Goal: Task Accomplishment & Management: Use online tool/utility

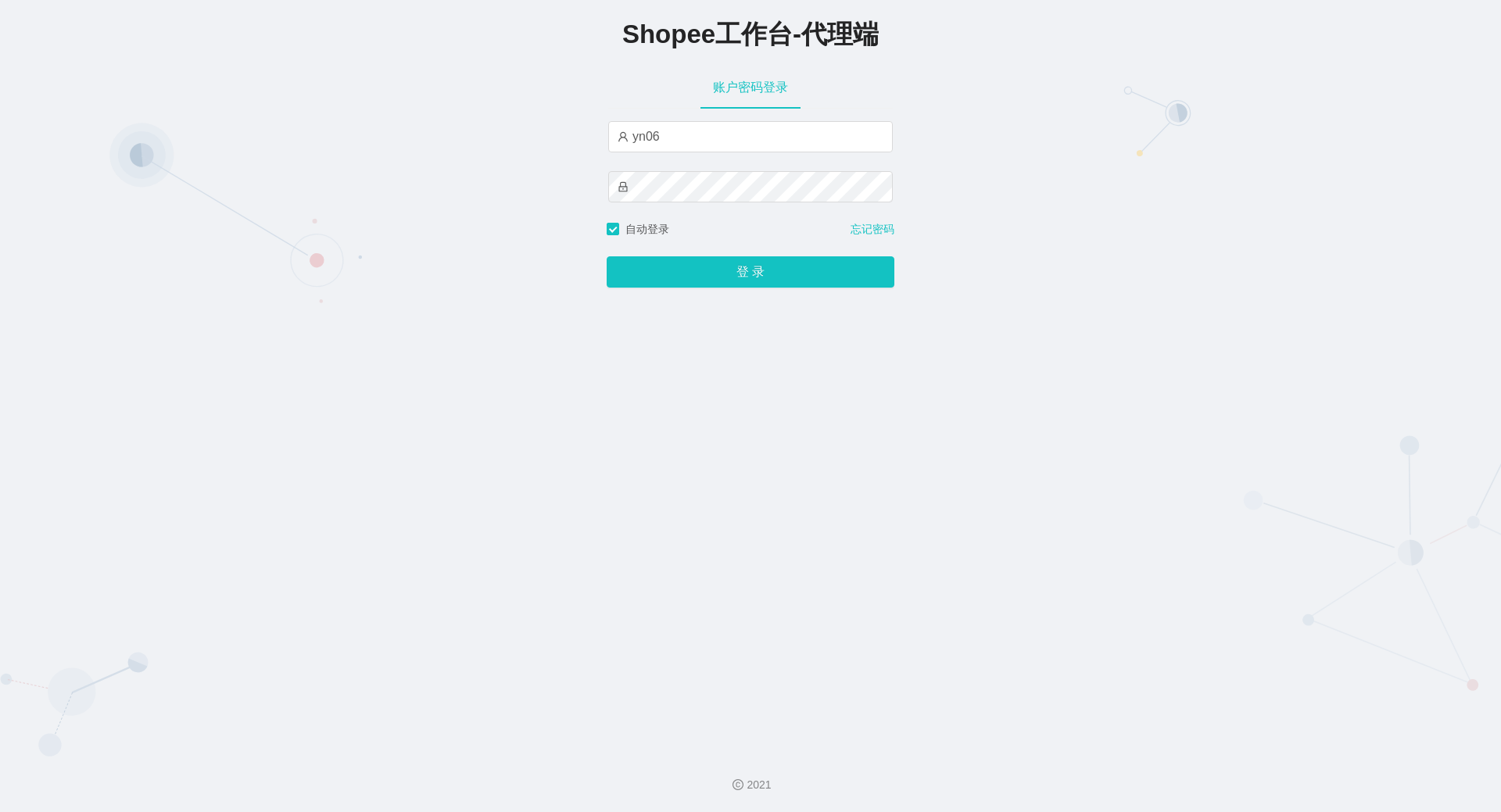
type input "yn06"
click at [607, 256] on button "登 录" at bounding box center [750, 271] width 288 height 32
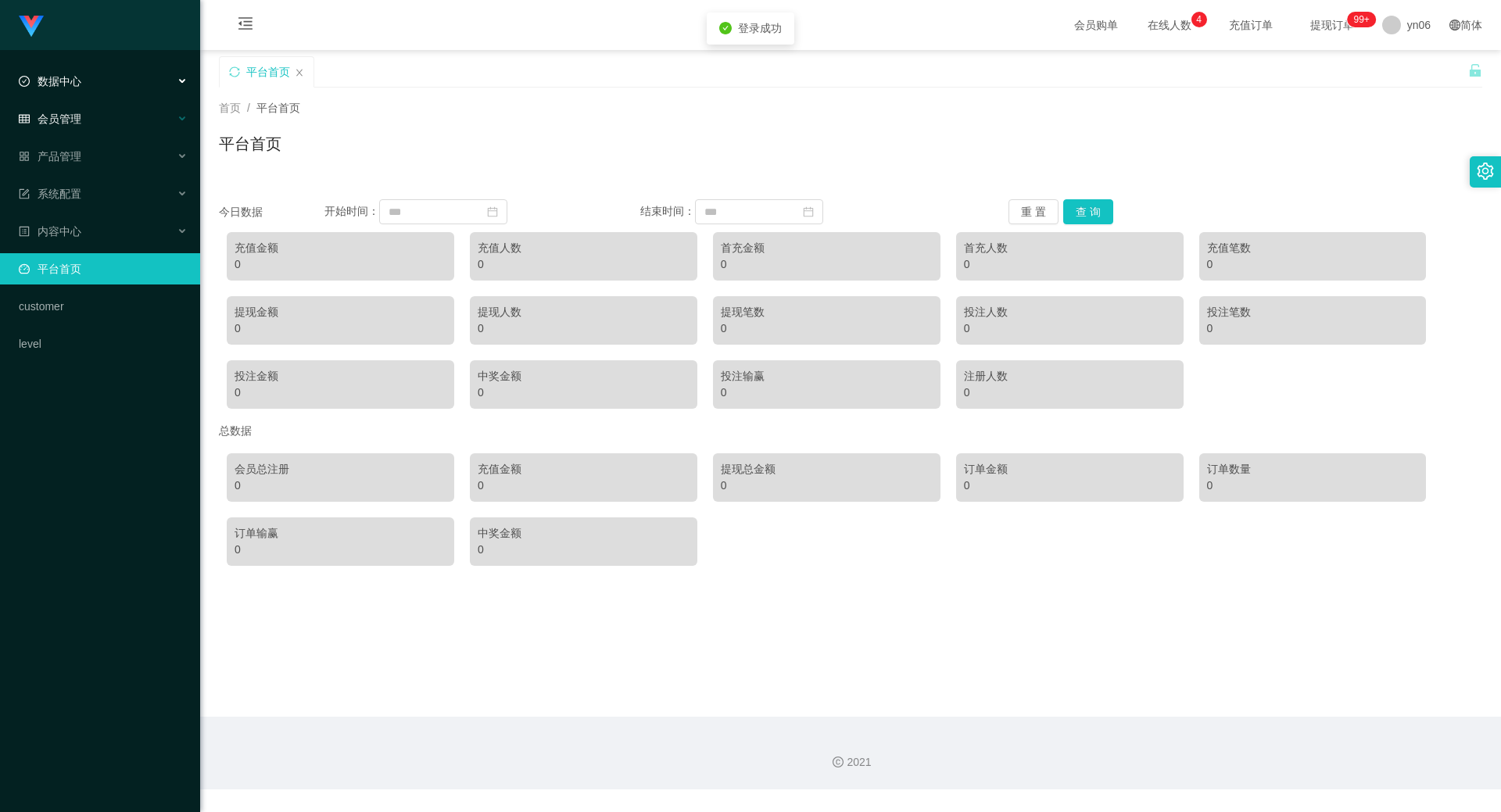
click at [93, 118] on div "会员管理" at bounding box center [100, 118] width 201 height 32
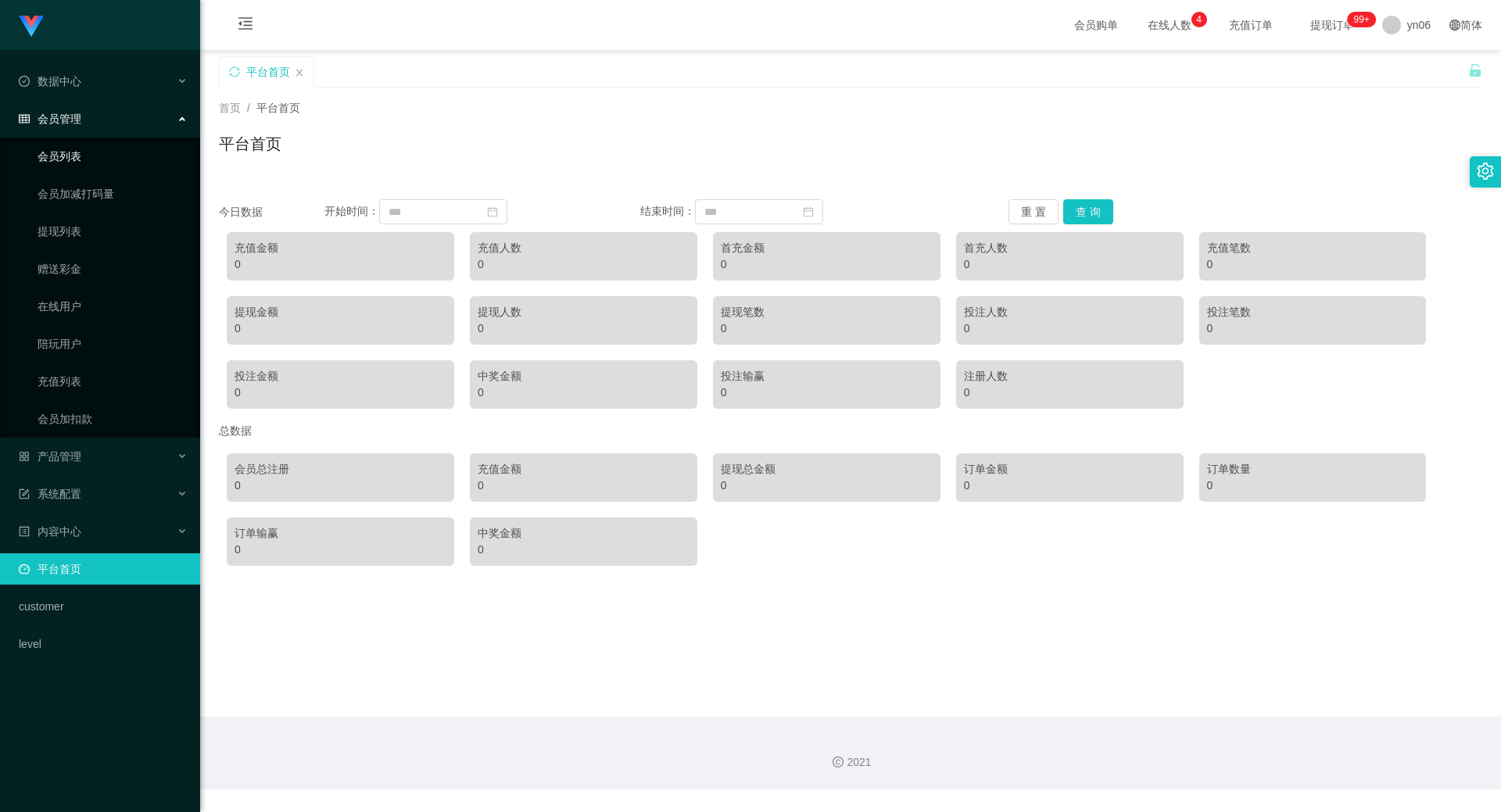
click at [93, 155] on link "会员列表" at bounding box center [112, 156] width 150 height 32
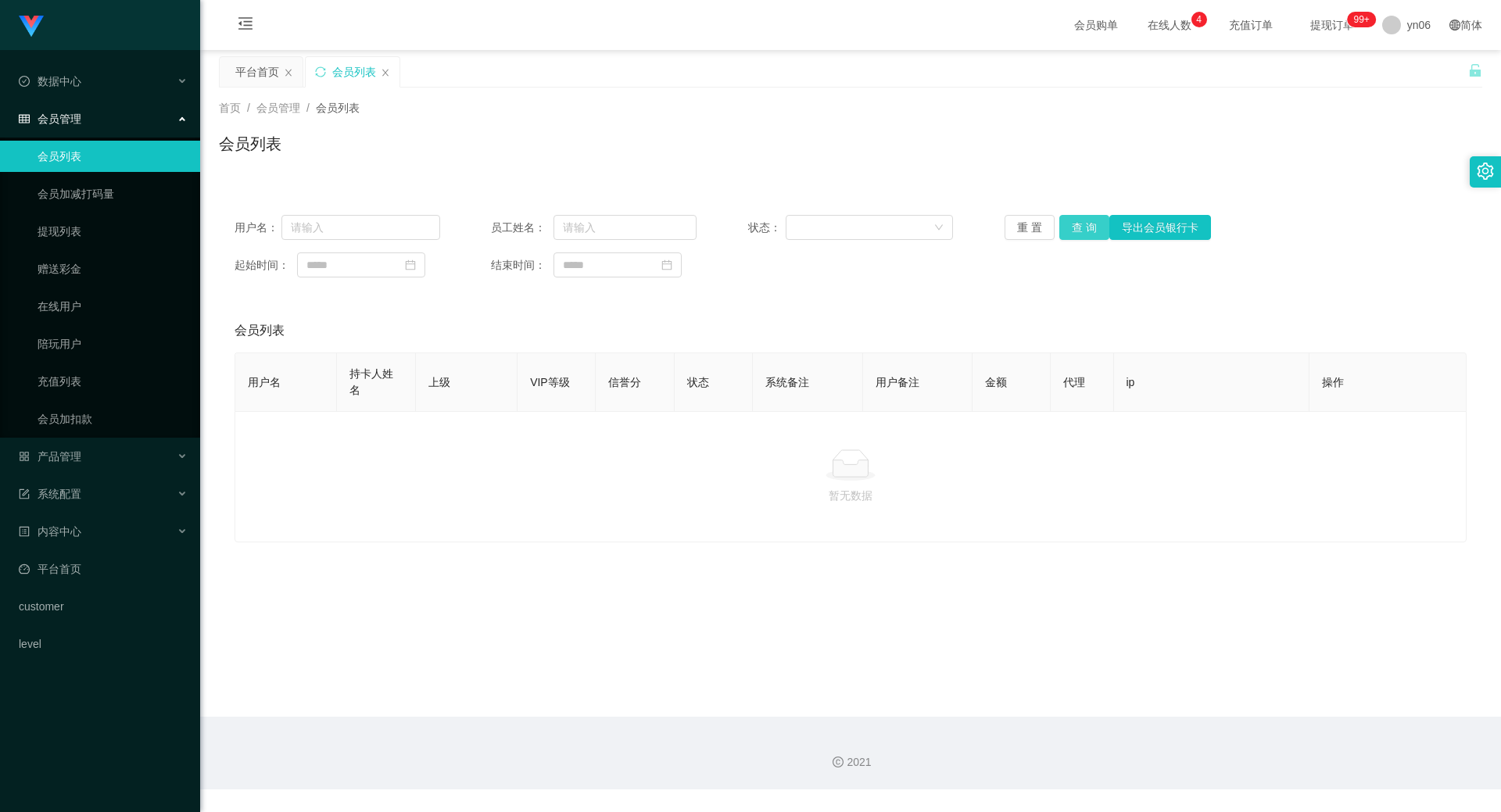
click at [1066, 232] on button "查 询" at bounding box center [1084, 227] width 50 height 25
click at [1066, 232] on div "重 置 查 询 导出会员银行卡" at bounding box center [1107, 227] width 205 height 25
click at [1066, 233] on button "查 询" at bounding box center [1093, 227] width 67 height 25
click at [1083, 226] on button "查 询" at bounding box center [1084, 227] width 50 height 25
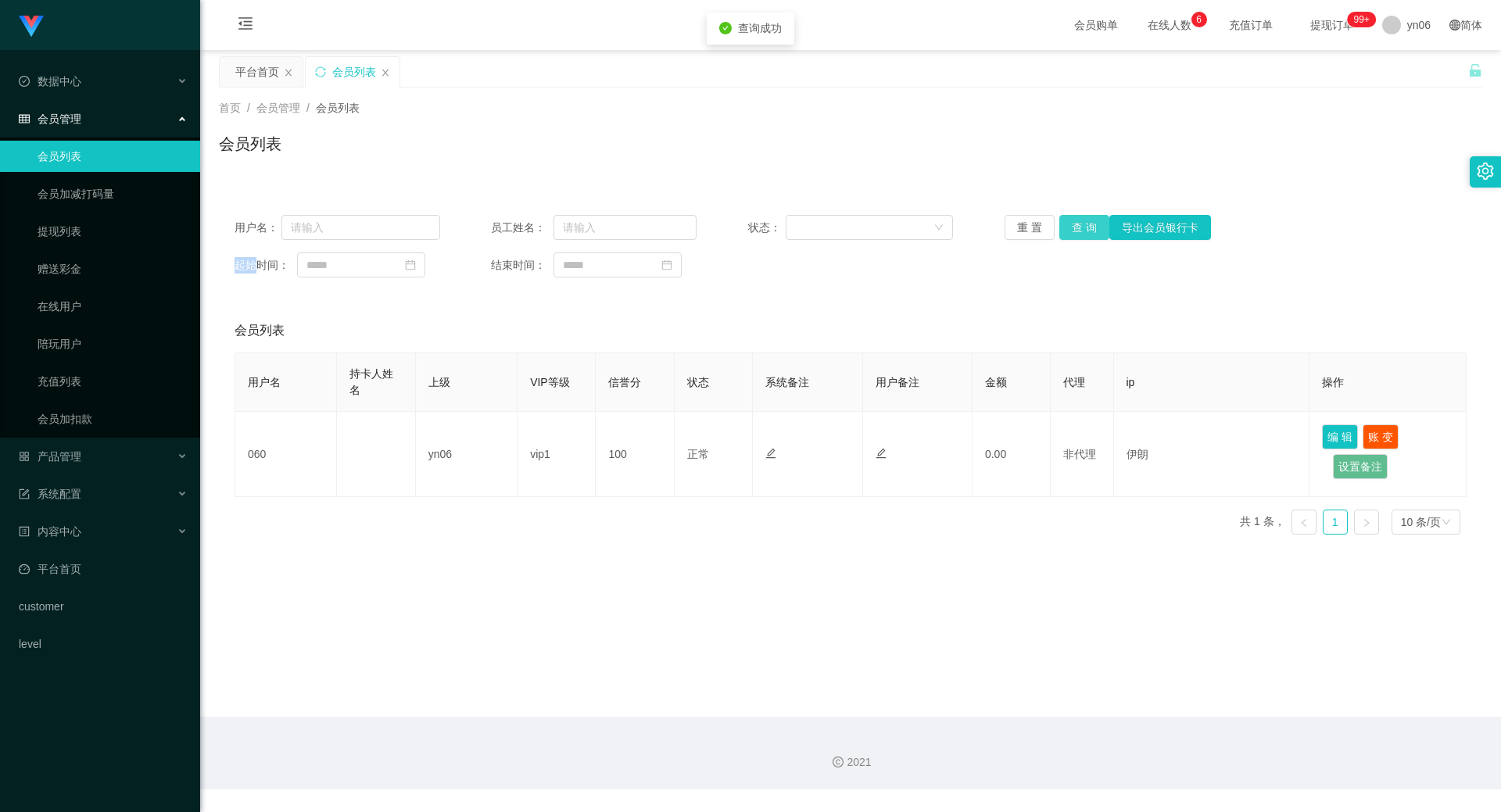
click at [1083, 226] on button "查 询" at bounding box center [1084, 227] width 50 height 25
click at [1083, 226] on button "查 询" at bounding box center [1093, 227] width 67 height 25
click at [1083, 226] on div "重 置 查 询 导出会员银行卡" at bounding box center [1107, 227] width 205 height 25
click at [1083, 226] on button "查 询" at bounding box center [1084, 227] width 50 height 25
click at [1083, 226] on button "查 询" at bounding box center [1084, 227] width 50 height 25
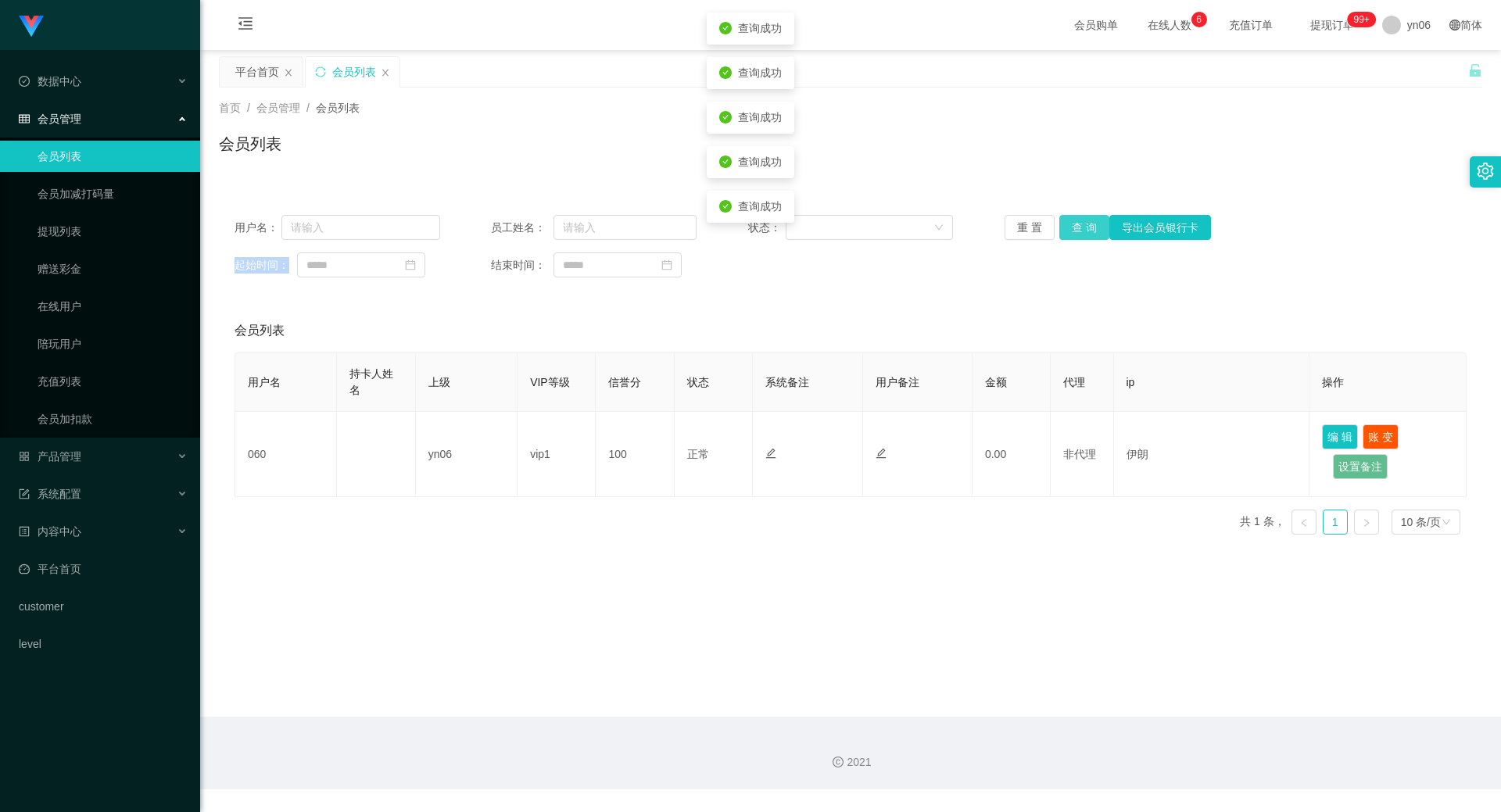
click at [1083, 226] on button "查 询" at bounding box center [1084, 227] width 50 height 25
click at [1083, 226] on div "重 置 查 询 导出会员银行卡" at bounding box center [1107, 227] width 205 height 25
click at [1083, 226] on button "查 询" at bounding box center [1084, 227] width 50 height 25
click at [1086, 228] on button "查 询" at bounding box center [1084, 227] width 50 height 25
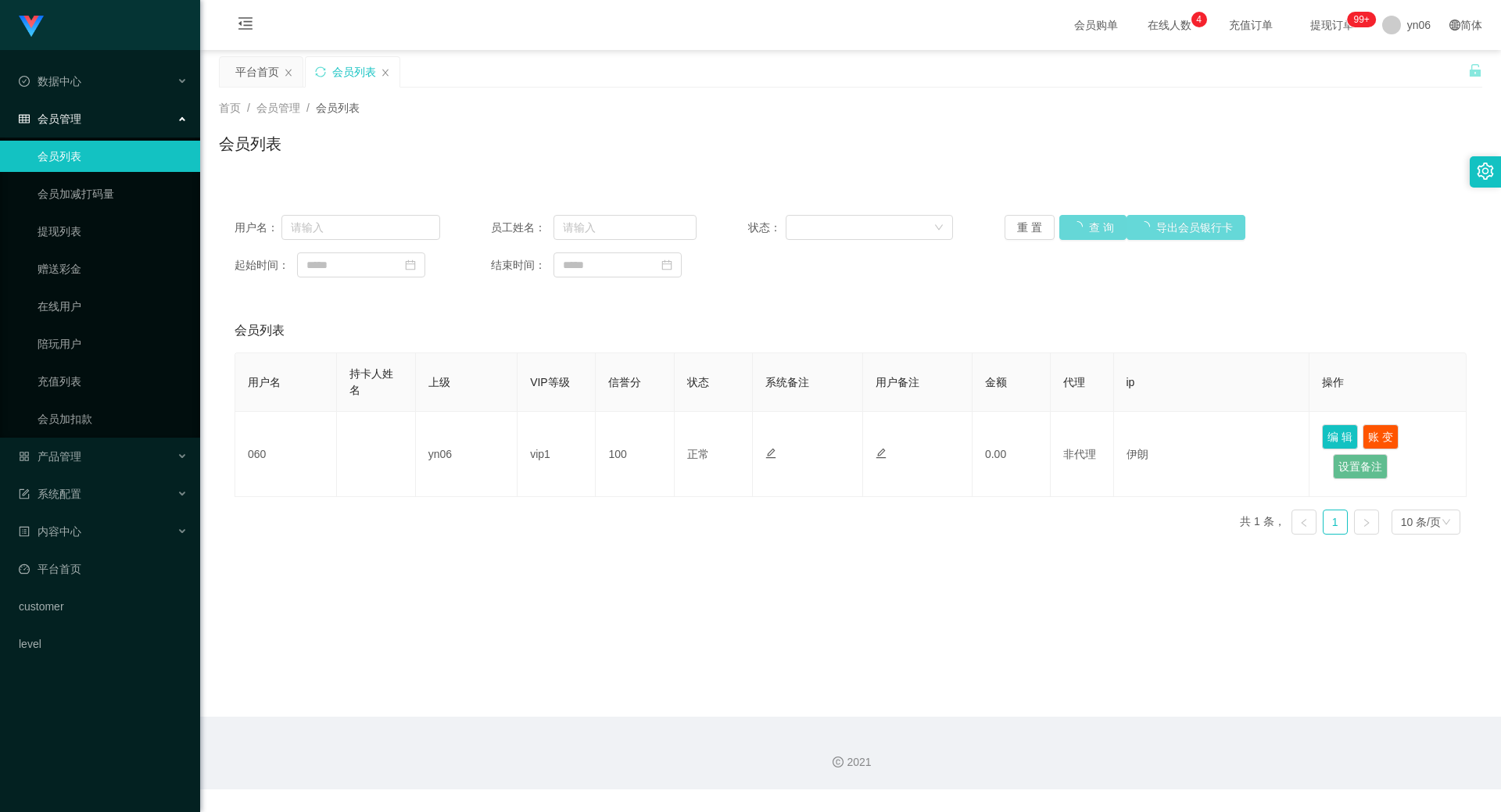
click at [1083, 230] on div "重 置 查 询 导出会员银行卡" at bounding box center [1107, 227] width 205 height 25
drag, startPoint x: 1080, startPoint y: 231, endPoint x: 1069, endPoint y: 246, distance: 18.6
click at [1078, 235] on button "查 询" at bounding box center [1084, 227] width 50 height 25
click at [1069, 246] on div "用户名： 员工姓名： 状态： 重 置 查 询 导出会员银行卡 起始时间： 结束时间：" at bounding box center [850, 246] width 1264 height 94
click at [1064, 237] on button "查 询" at bounding box center [1084, 227] width 50 height 25
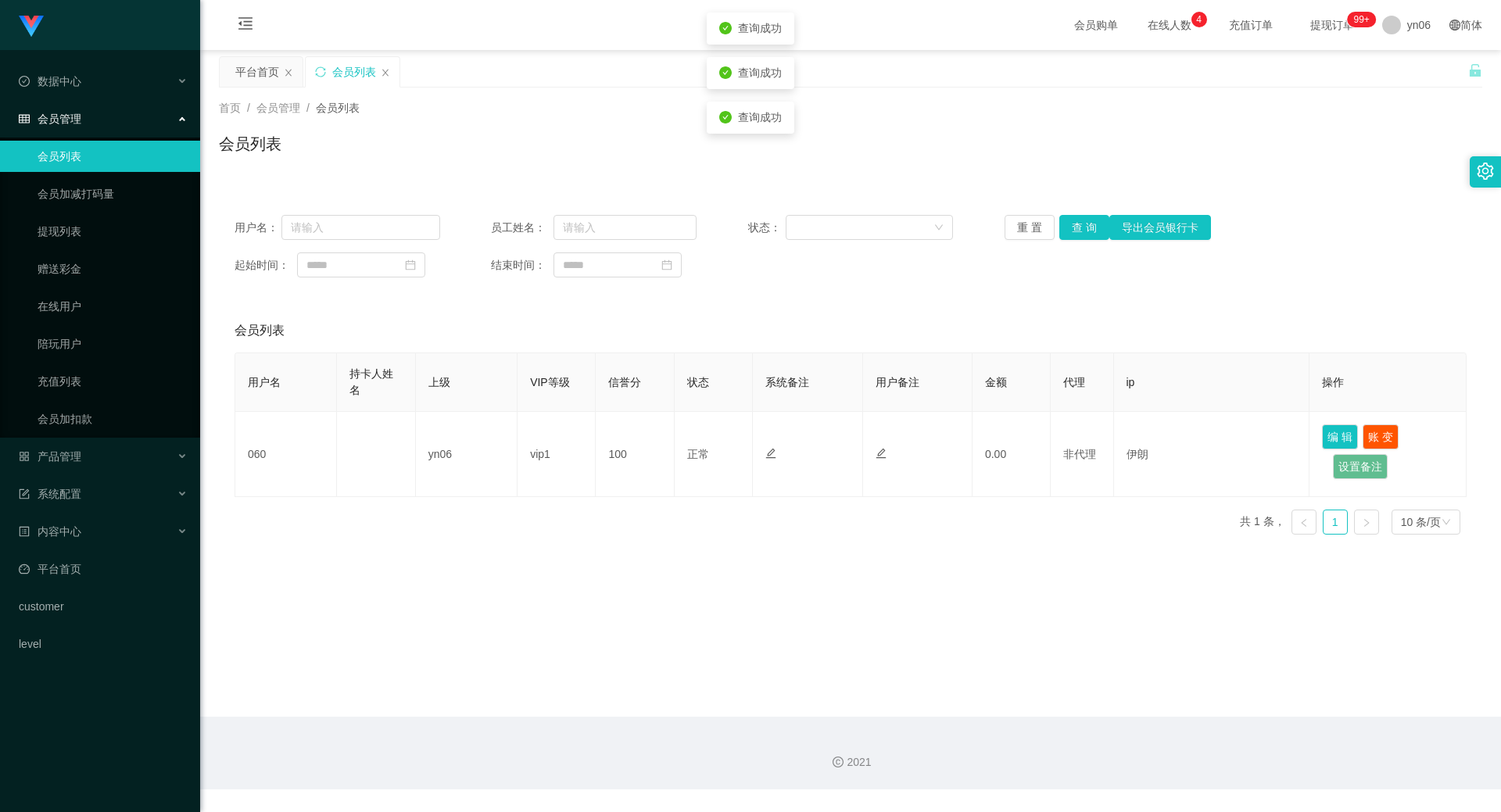
click at [1048, 248] on div "用户名： 员工姓名： 状态： 重 置 查 询 导出会员银行卡 起始时间： 结束时间：" at bounding box center [850, 246] width 1264 height 94
click at [1078, 230] on button "查 询" at bounding box center [1084, 227] width 50 height 25
click at [1078, 230] on div "重 置 查 询 导出会员银行卡" at bounding box center [1107, 227] width 205 height 25
click at [1078, 230] on button "查 询" at bounding box center [1084, 227] width 50 height 25
